Goal: Answer question/provide support: Share knowledge or assist other users

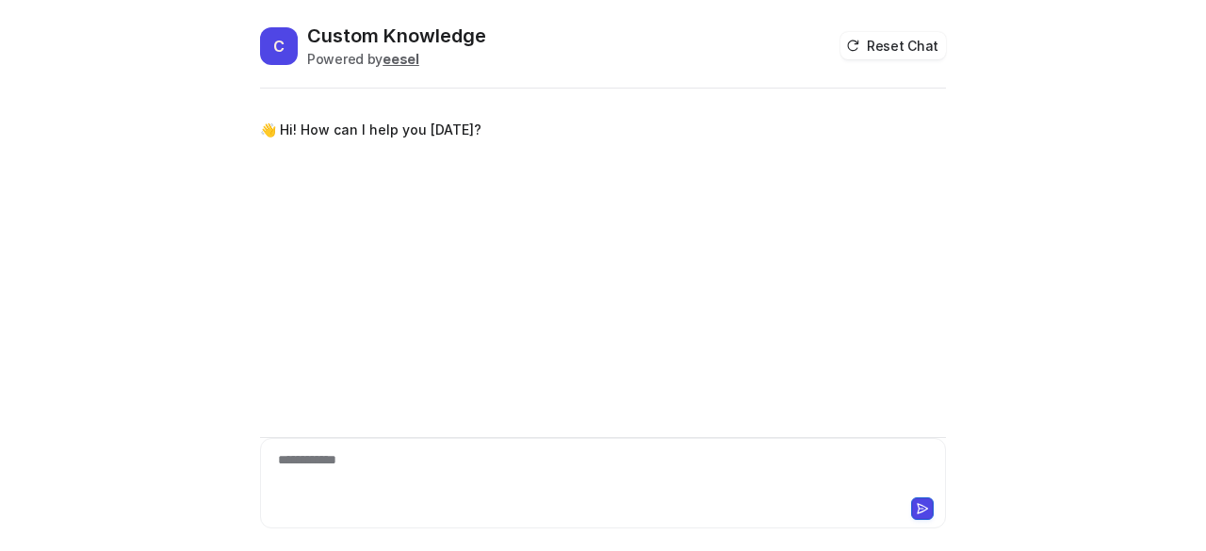
click at [392, 484] on div "**********" at bounding box center [604, 472] width 678 height 43
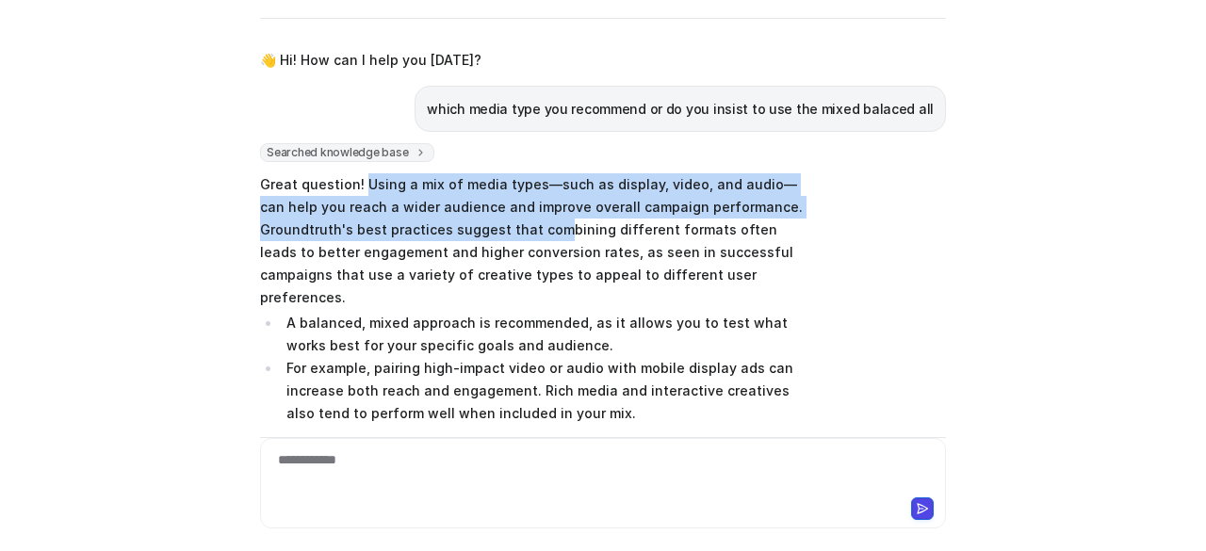
drag, startPoint x: 354, startPoint y: 181, endPoint x: 543, endPoint y: 221, distance: 192.8
click at [543, 221] on p "Great question! Using a mix of media types—such as display, video, and audio—ca…" at bounding box center [535, 241] width 551 height 136
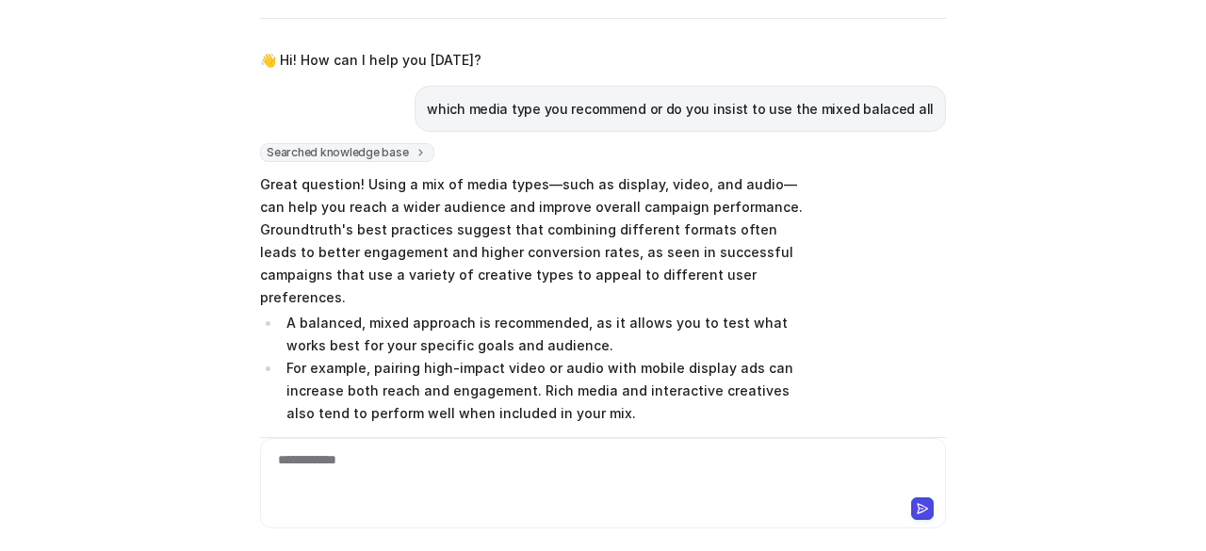
click at [541, 270] on p "Great question! Using a mix of media types—such as display, video, and audio—ca…" at bounding box center [535, 241] width 551 height 136
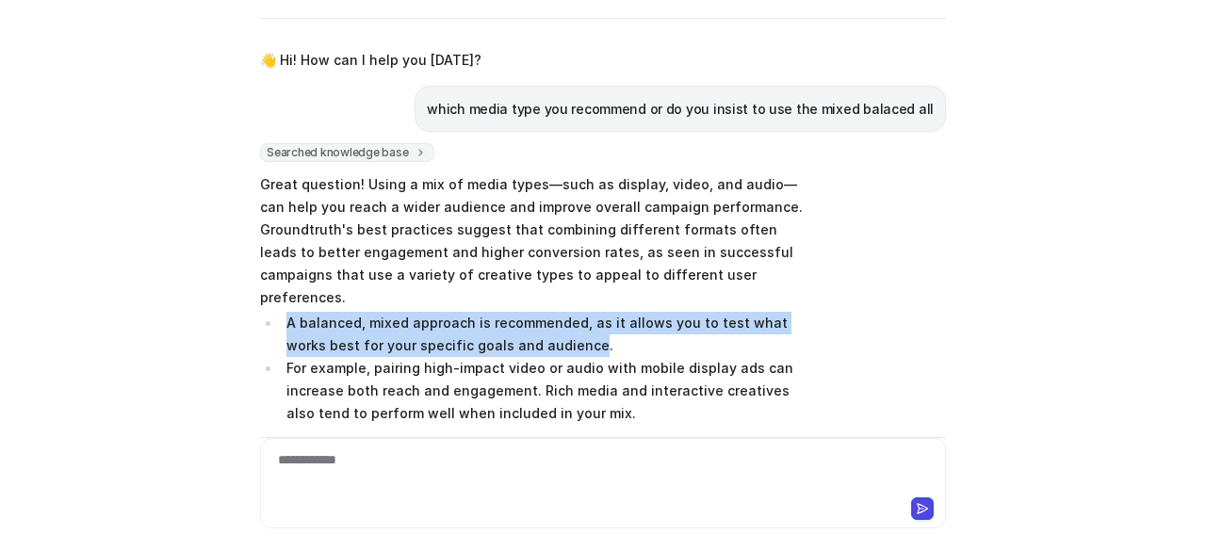
drag, startPoint x: 541, startPoint y: 326, endPoint x: 281, endPoint y: 294, distance: 262.1
click at [281, 312] on li "A balanced, mixed approach is recommended, as it allows you to test what works …" at bounding box center [546, 334] width 531 height 45
copy li "A balanced, mixed approach is recommended, as it allows you to test what works …"
